Goal: Task Accomplishment & Management: Complete application form

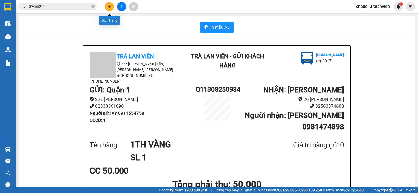
drag, startPoint x: 0, startPoint y: 0, endPoint x: 110, endPoint y: 7, distance: 110.7
click at [110, 7] on icon "plus" at bounding box center [110, 7] width 4 height 4
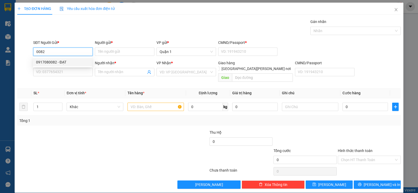
click at [40, 61] on div "0917080082 - ĐẠT" at bounding box center [62, 62] width 53 height 6
type input "0917080082"
type input "ĐẠT"
type input "079094014749"
type input "0984945008"
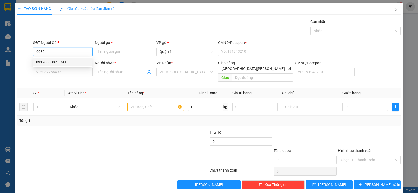
type input "KỲ"
type input "0917080082"
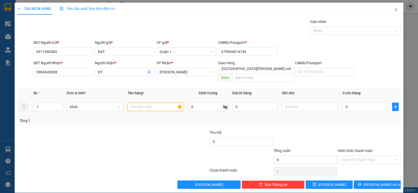
click at [133, 103] on input "text" at bounding box center [155, 107] width 56 height 8
type input "1 BAO TRẮNG"
click at [355, 103] on input "0" at bounding box center [364, 107] width 45 height 8
type input "6"
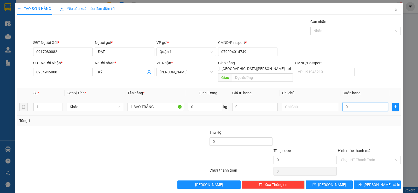
type input "6"
type input "60"
type input "60.000"
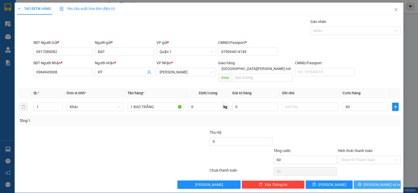
type input "60.000"
click at [367, 180] on button "[PERSON_NAME] và In" at bounding box center [376, 184] width 47 height 8
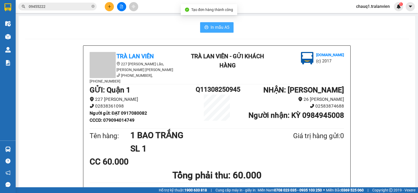
click at [211, 25] on span "In mẫu A5" at bounding box center [219, 27] width 19 height 7
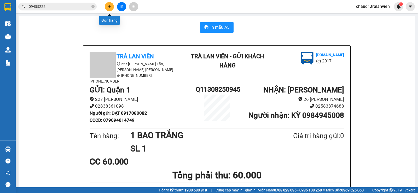
click at [107, 6] on button at bounding box center [109, 6] width 9 height 9
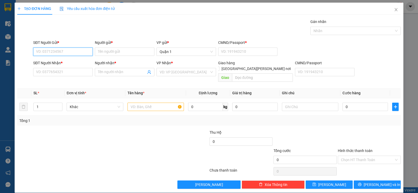
click at [41, 52] on input "SĐT Người Gửi *" at bounding box center [63, 52] width 60 height 8
type input "0931119529"
click at [49, 59] on div "0931119529 - [PERSON_NAME]" at bounding box center [62, 62] width 53 height 6
type input "Hoan"
type input "215552089"
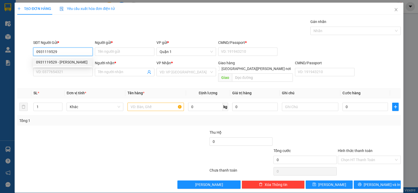
type input "0935570750"
type input "HUYỀN"
type input "0931119529"
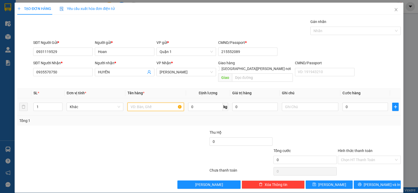
click at [135, 103] on input "text" at bounding box center [155, 107] width 56 height 8
type input "1 T TRẮNG XANH DÀI"
click at [348, 103] on input "0" at bounding box center [364, 107] width 45 height 8
type input "7"
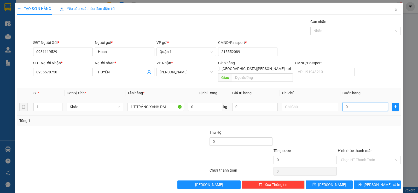
type input "7"
type input "70"
type input "70.000"
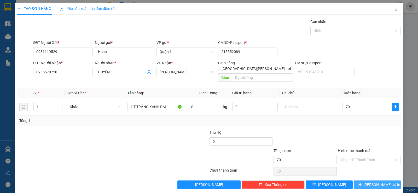
type input "70.000"
click at [354, 180] on button "[PERSON_NAME] và In" at bounding box center [376, 184] width 47 height 8
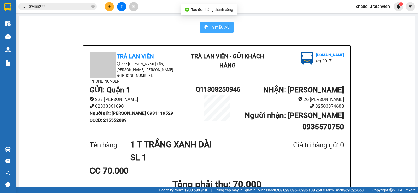
click at [221, 24] on span "In mẫu A5" at bounding box center [219, 27] width 19 height 7
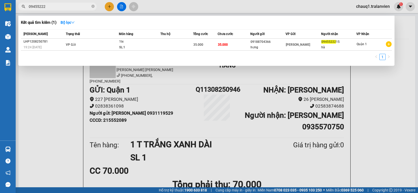
drag, startPoint x: 42, startPoint y: 8, endPoint x: 18, endPoint y: 11, distance: 24.2
click at [18, 11] on div "Kết quả [PERSON_NAME] ( 1 ) Bộ lọc Mã ĐH Trạng thái Món hàng Thu hộ [PERSON_NAM…" at bounding box center [51, 6] width 102 height 9
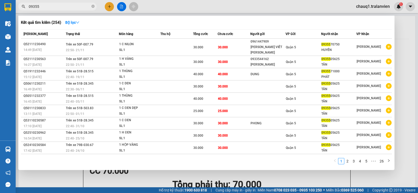
drag, startPoint x: 42, startPoint y: 7, endPoint x: 12, endPoint y: 11, distance: 29.8
click at [12, 11] on section "Kết quả [PERSON_NAME] ( 254 ) Bộ lọc Mã ĐH Trạng thái Món hàng Thu hộ [PERSON_N…" at bounding box center [209, 96] width 418 height 193
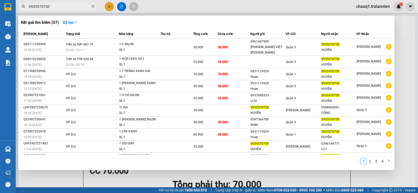
type input "0935570750"
